Goal: Task Accomplishment & Management: Complete application form

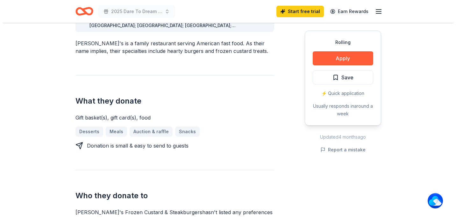
scroll to position [255, 0]
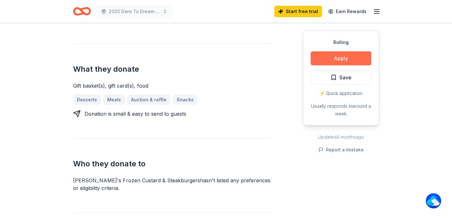
click at [344, 60] on button "Apply" at bounding box center [340, 58] width 61 height 14
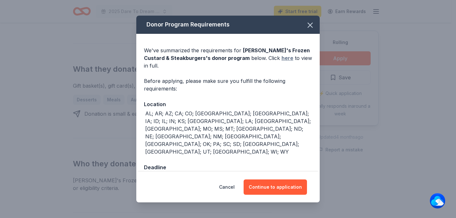
click at [282, 62] on link "here" at bounding box center [288, 58] width 12 height 8
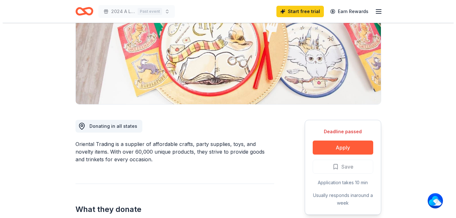
scroll to position [96, 0]
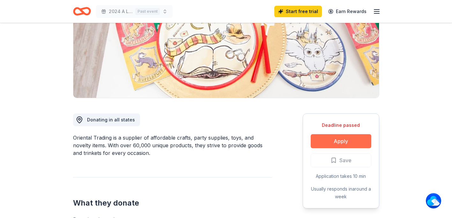
click at [341, 140] on button "Apply" at bounding box center [340, 141] width 61 height 14
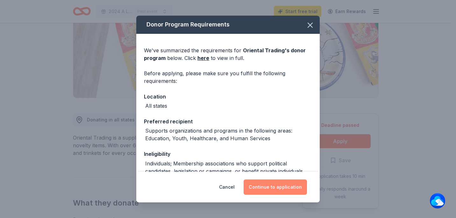
click at [277, 188] on button "Continue to application" at bounding box center [275, 186] width 63 height 15
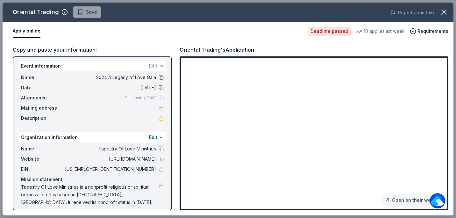
scroll to position [0, 0]
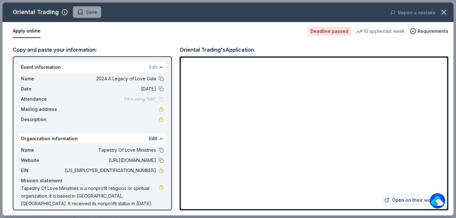
click at [28, 31] on button "Apply online" at bounding box center [27, 31] width 28 height 13
click at [159, 79] on button at bounding box center [161, 78] width 5 height 5
click at [159, 67] on button at bounding box center [161, 67] width 5 height 5
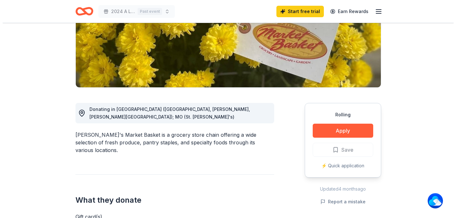
scroll to position [127, 0]
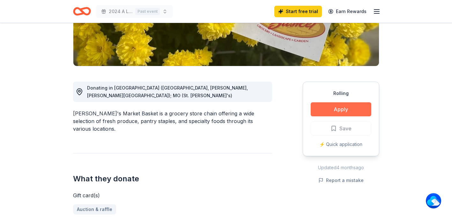
click at [340, 108] on button "Apply" at bounding box center [340, 109] width 61 height 14
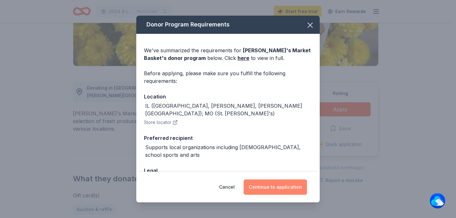
click at [276, 185] on button "Continue to application" at bounding box center [275, 186] width 63 height 15
